Goal: Contribute content

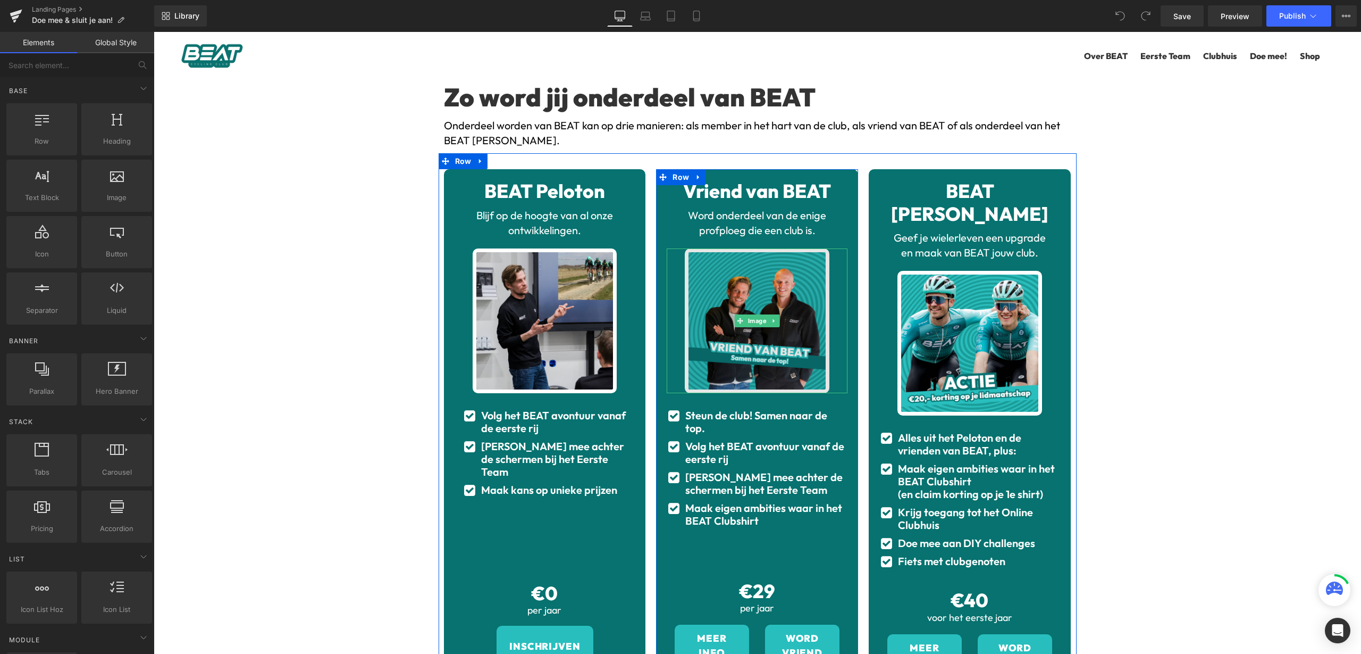
click at [775, 297] on img at bounding box center [757, 320] width 145 height 145
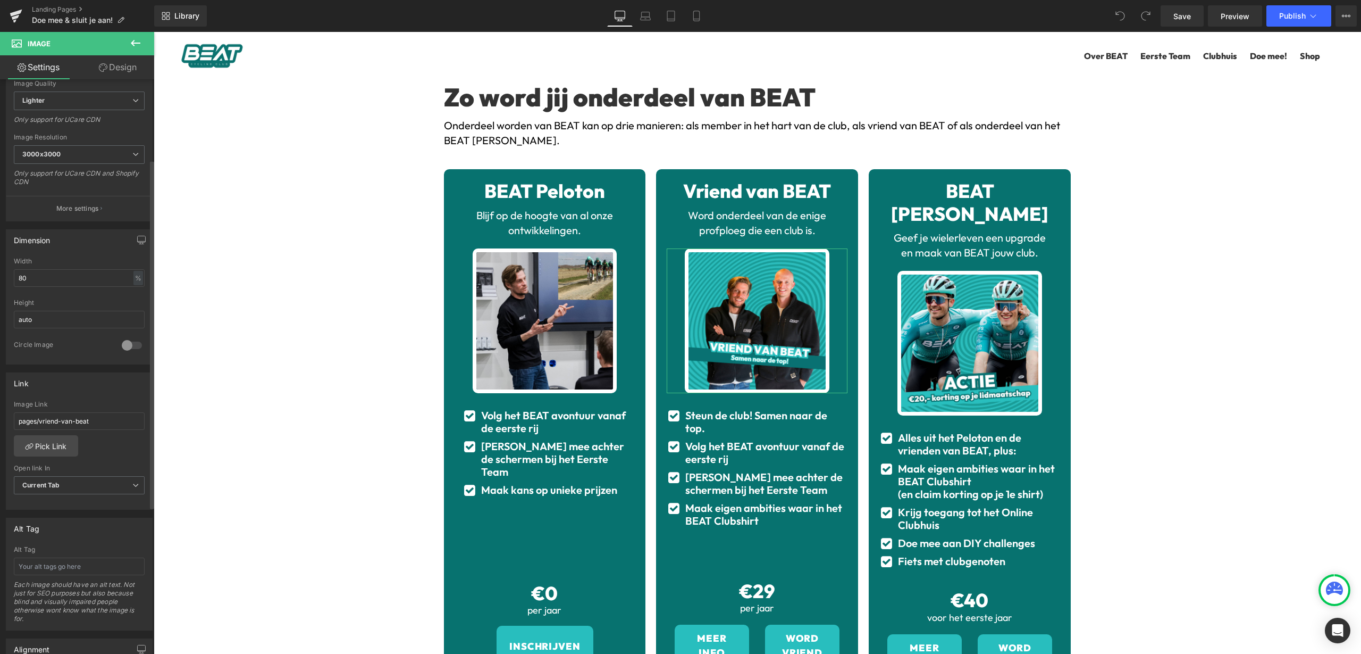
scroll to position [199, 0]
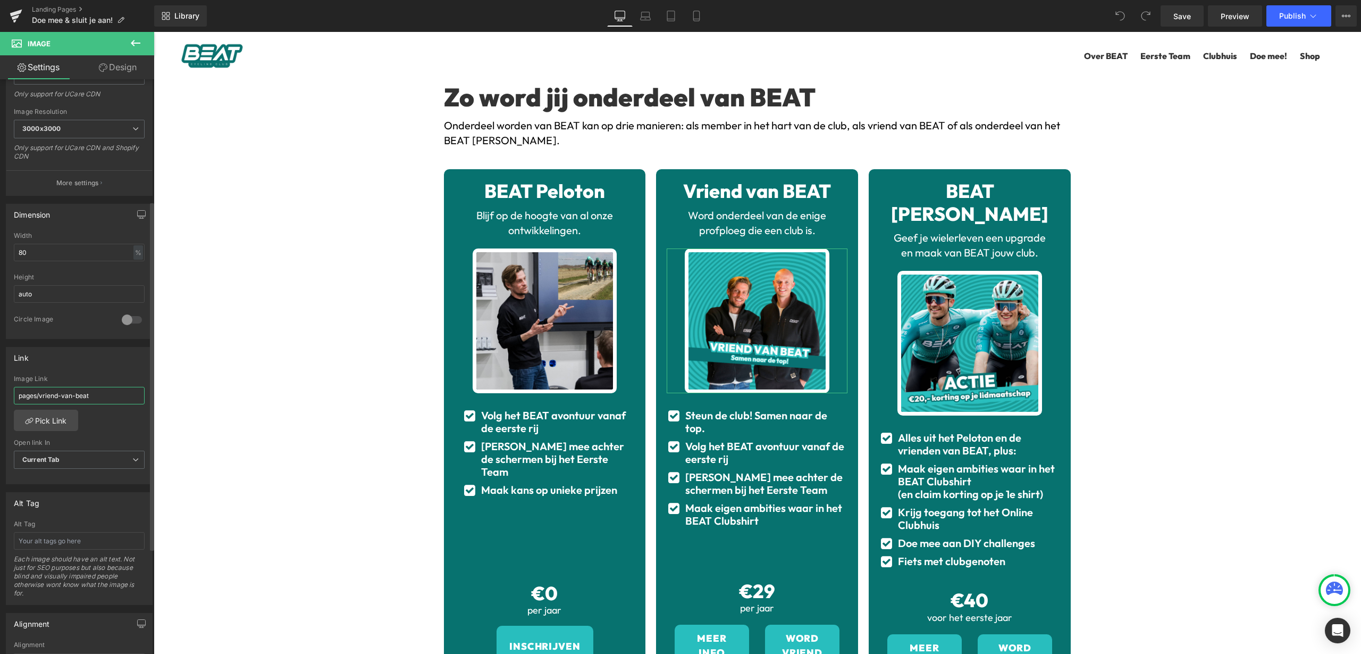
click at [77, 398] on input "pages/vriend-van-beat" at bounding box center [79, 396] width 131 height 18
type input "[URL][DOMAIN_NAME]"
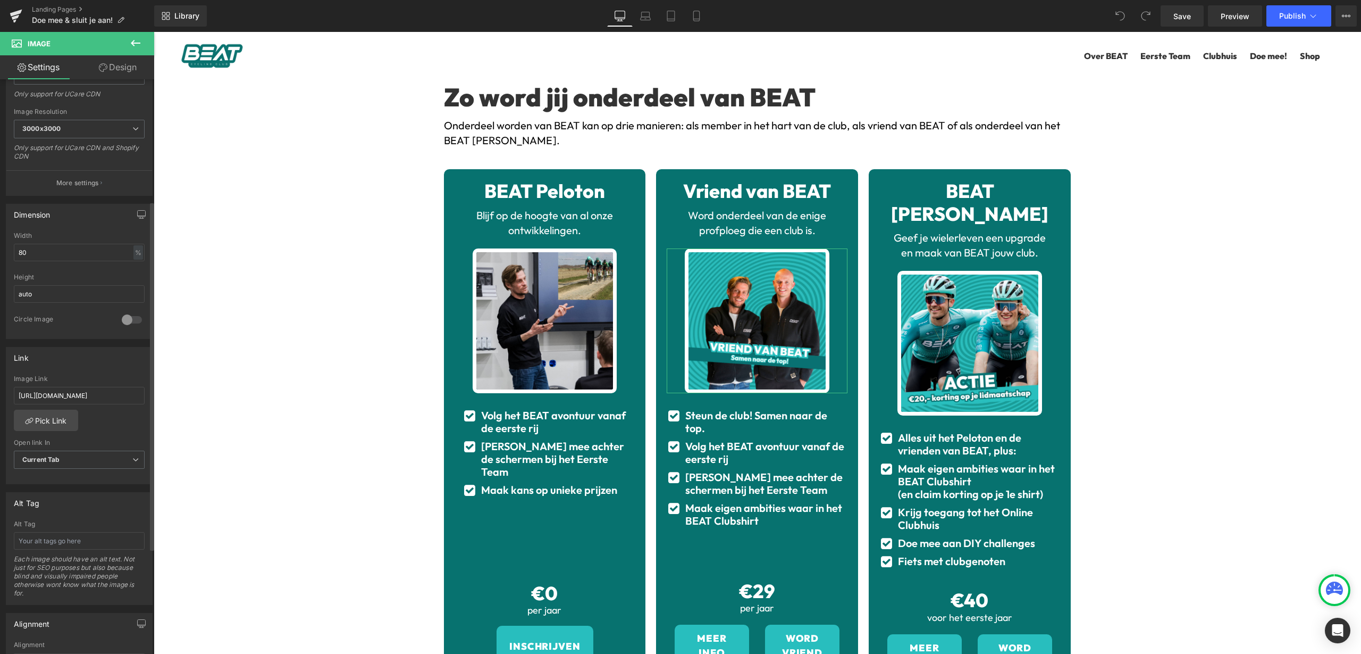
scroll to position [0, 0]
click at [96, 417] on div "[URL][DOMAIN_NAME] Image Link [URL][DOMAIN_NAME] Pick Link Current Tab New Tab …" at bounding box center [79, 429] width 146 height 109
click at [1194, 18] on link "Save" at bounding box center [1182, 15] width 43 height 21
click at [1230, 14] on span "Preview" at bounding box center [1235, 16] width 29 height 11
click at [1301, 13] on span "Publish" at bounding box center [1292, 16] width 27 height 9
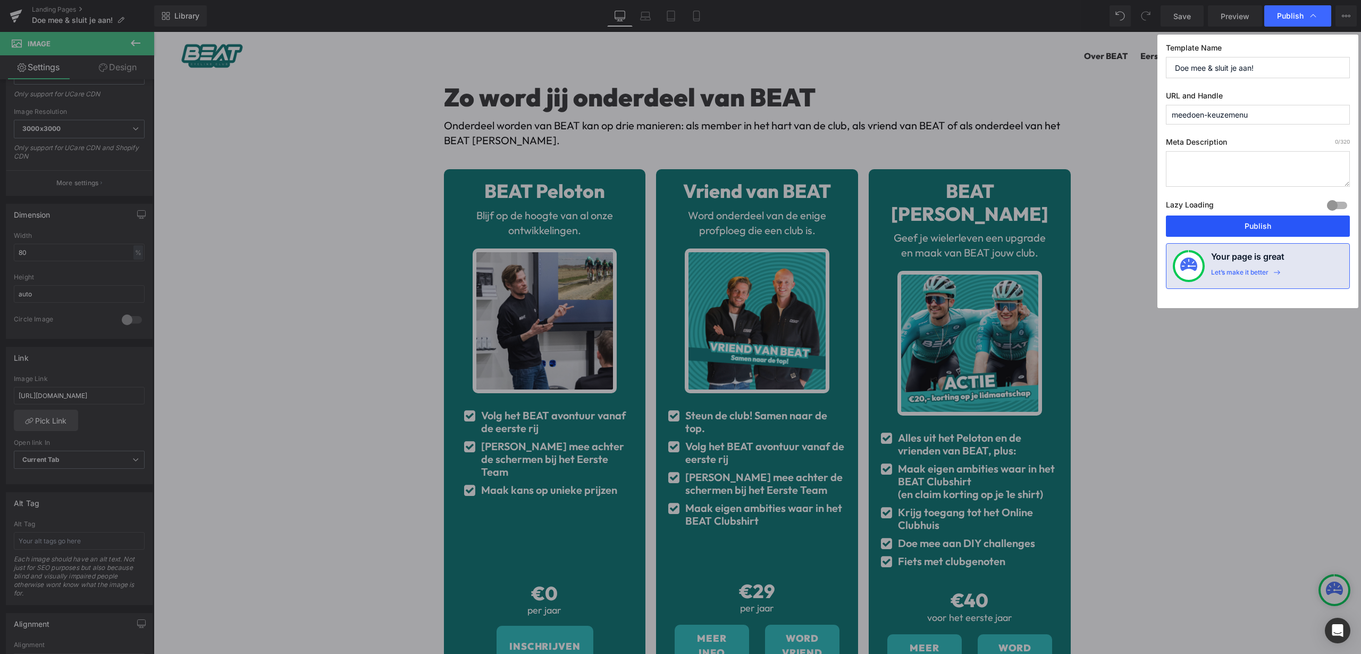
click at [1239, 225] on button "Publish" at bounding box center [1258, 225] width 184 height 21
